Goal: Task Accomplishment & Management: Manage account settings

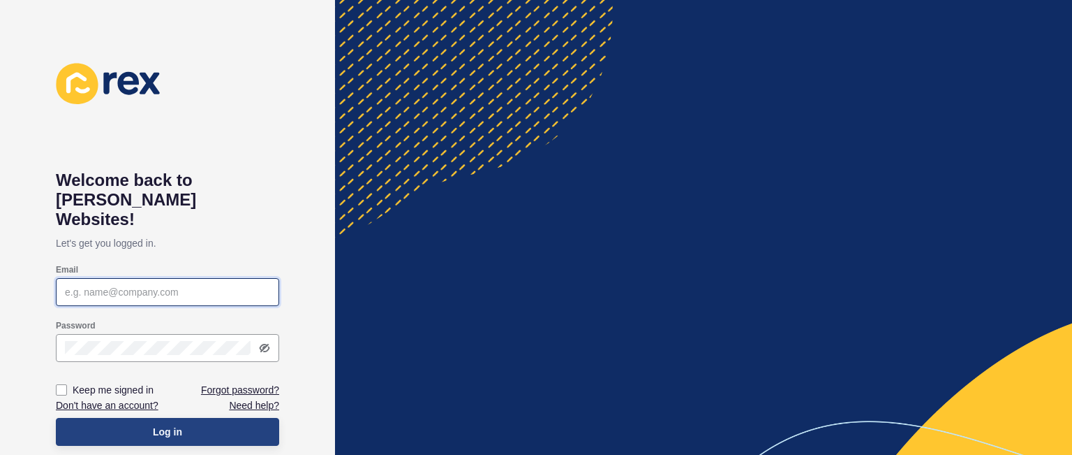
type input "[PERSON_NAME][EMAIL_ADDRESS][DOMAIN_NAME]"
click at [214, 422] on button "Log in" at bounding box center [167, 432] width 223 height 28
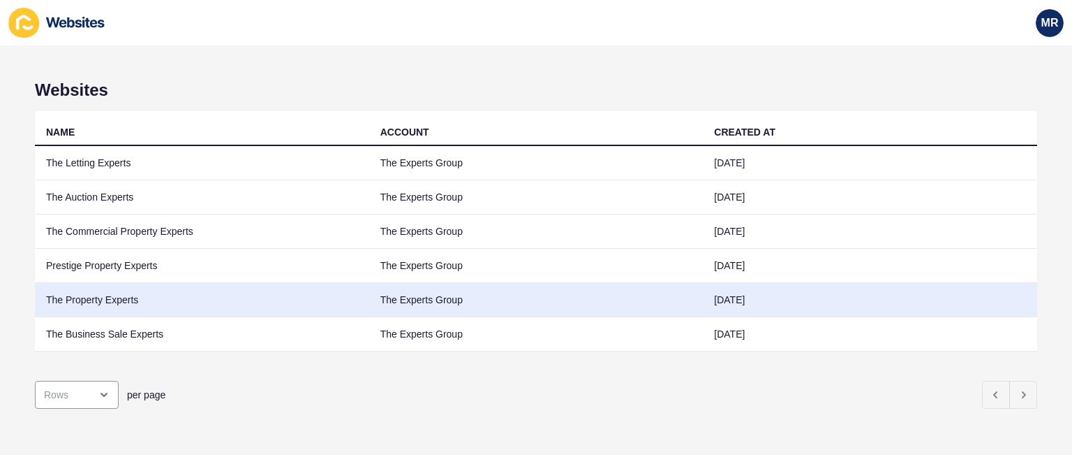
click at [117, 300] on td "The Property Experts" at bounding box center [202, 300] width 334 height 34
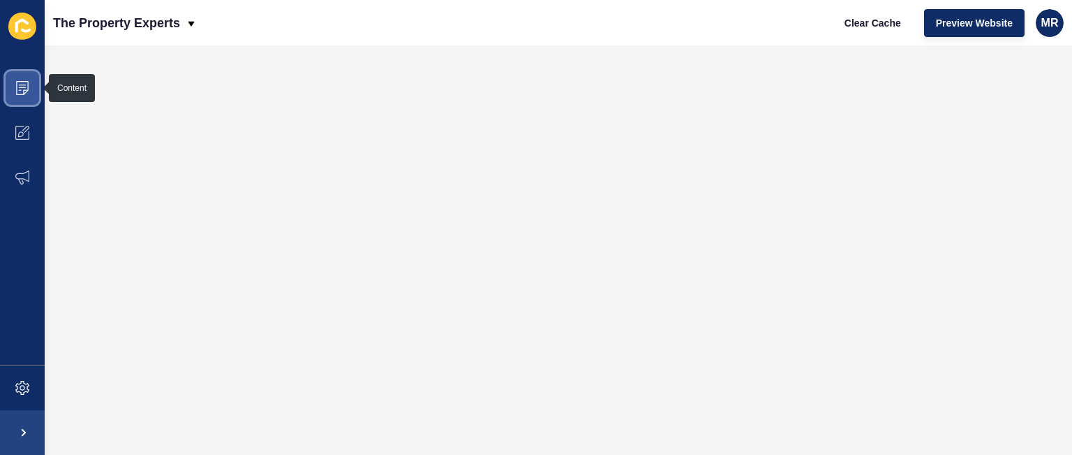
click at [6, 94] on span at bounding box center [22, 88] width 45 height 45
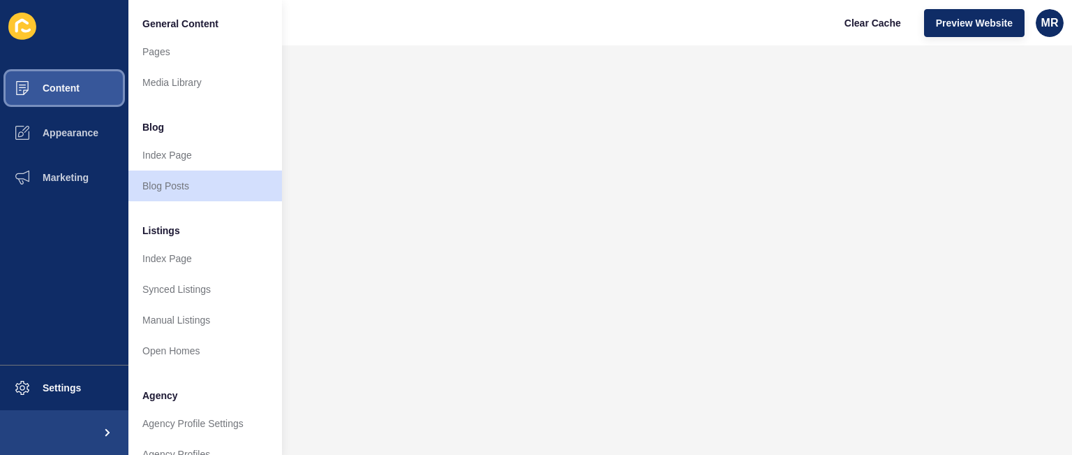
scroll to position [374, 0]
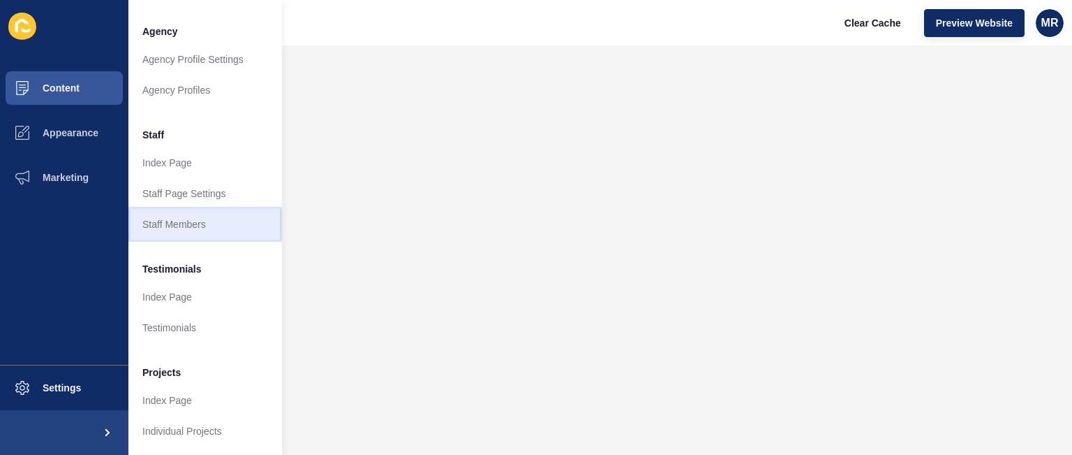
click at [205, 219] on link "Staff Members" at bounding box center [205, 224] width 154 height 31
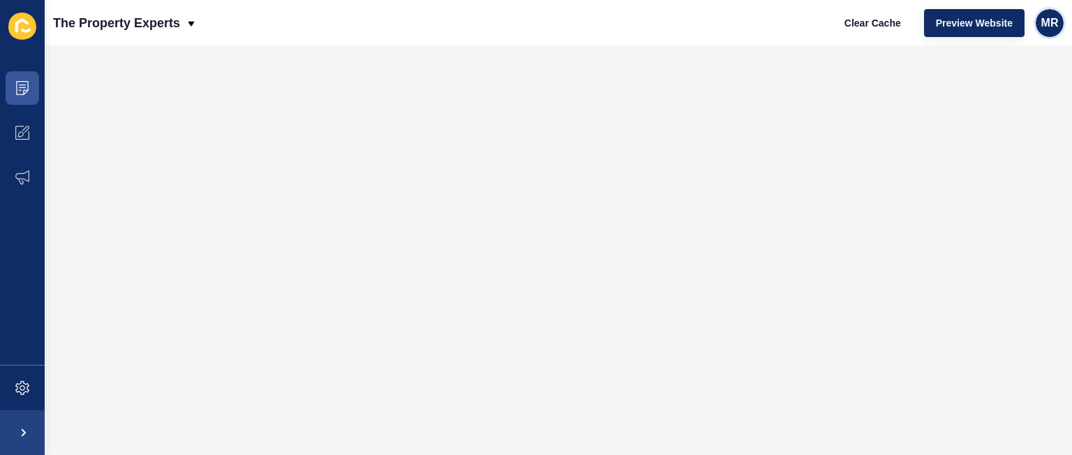
click at [1054, 16] on span "MR" at bounding box center [1050, 23] width 17 height 14
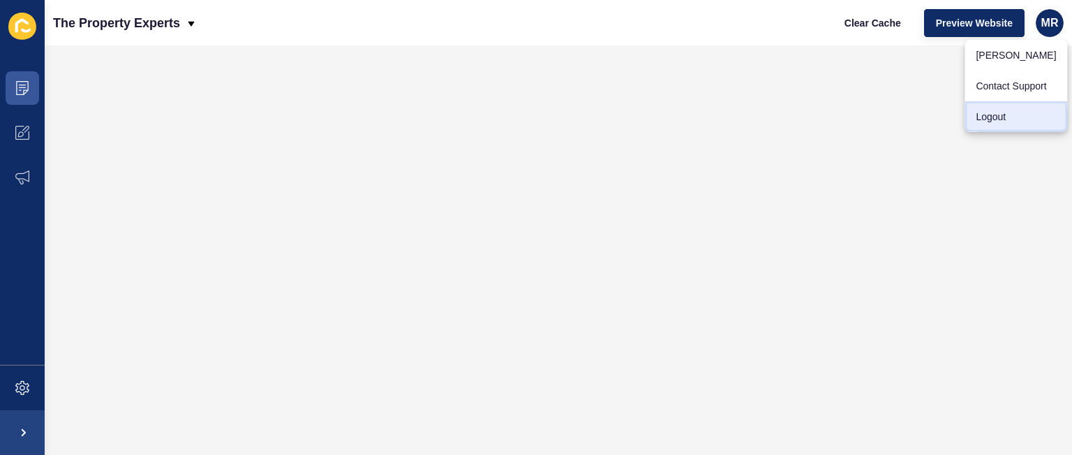
click at [993, 111] on link "Logout" at bounding box center [1016, 116] width 103 height 31
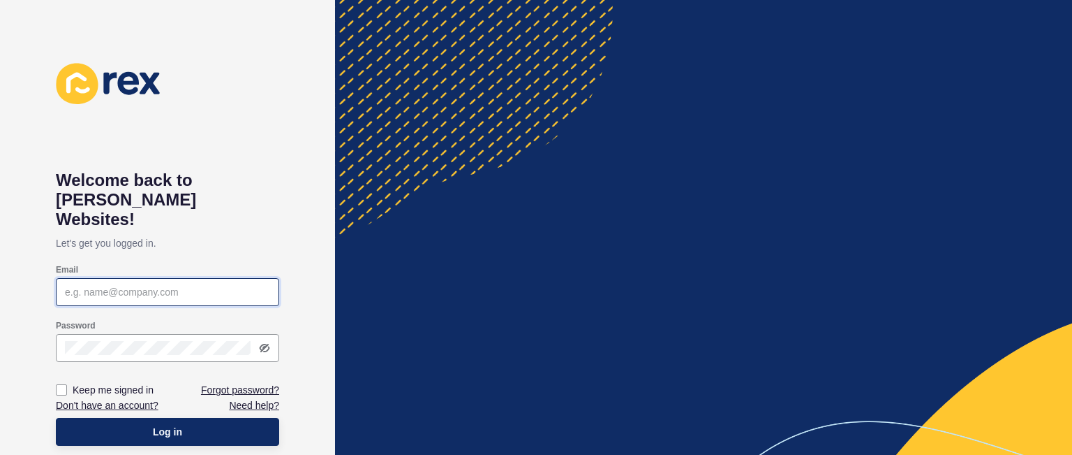
type input "[PERSON_NAME][EMAIL_ADDRESS][DOMAIN_NAME]"
